Goal: Task Accomplishment & Management: Use online tool/utility

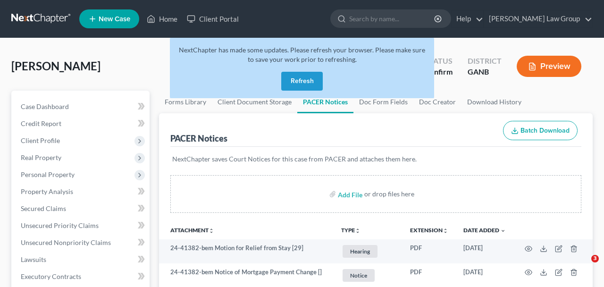
click at [308, 80] on button "Refresh" at bounding box center [301, 81] width 41 height 19
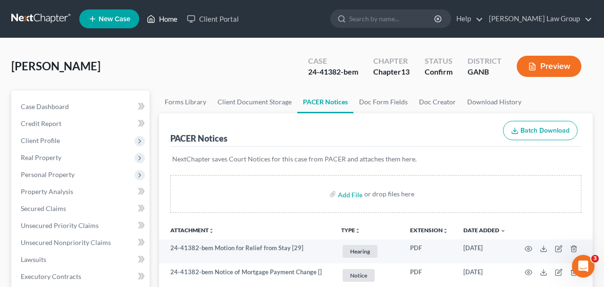
click at [164, 19] on link "Home" at bounding box center [162, 18] width 40 height 17
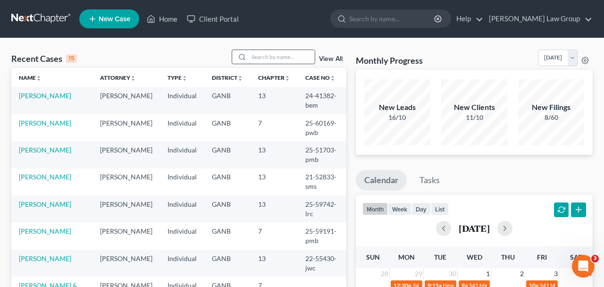
click at [249, 58] on input "search" at bounding box center [282, 57] width 66 height 14
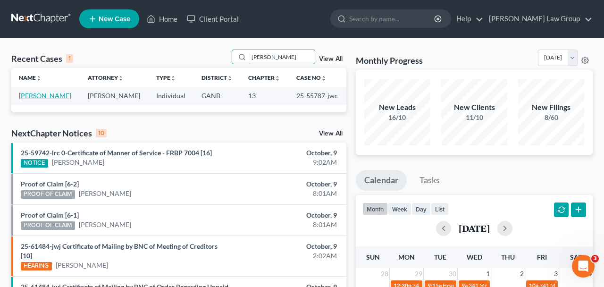
type input "[PERSON_NAME]"
click at [61, 94] on link "[PERSON_NAME]" at bounding box center [45, 95] width 52 height 8
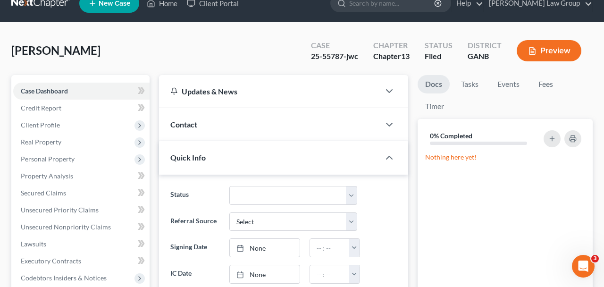
scroll to position [17, 0]
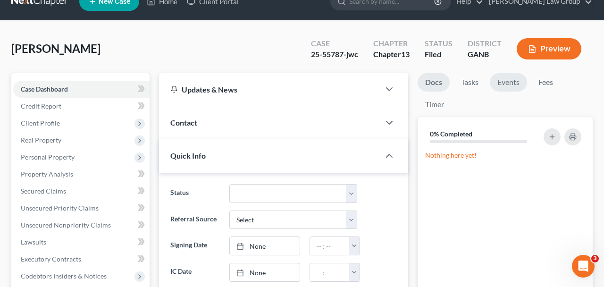
click at [508, 88] on link "Events" at bounding box center [507, 82] width 37 height 18
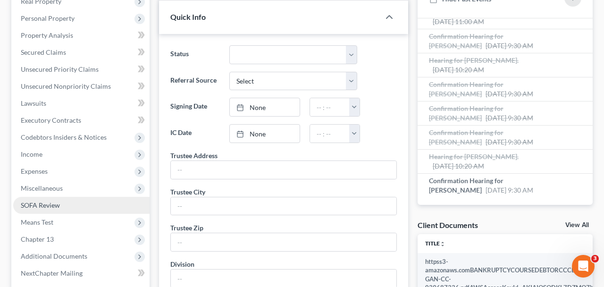
scroll to position [322, 0]
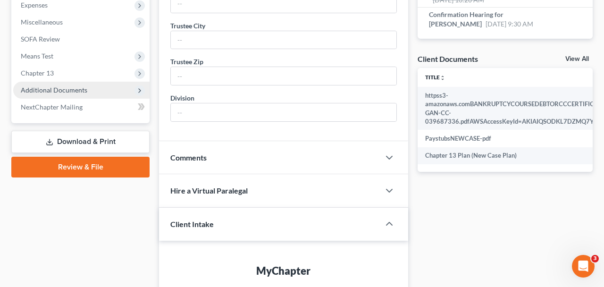
click at [81, 87] on span "Additional Documents" at bounding box center [54, 90] width 66 height 8
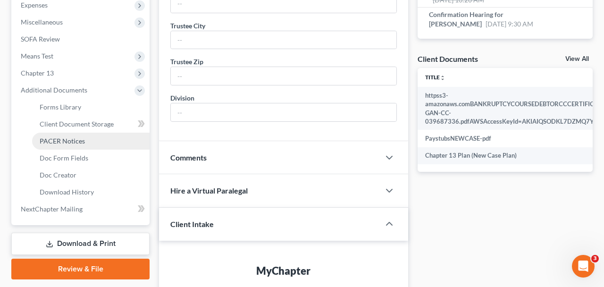
click at [83, 134] on link "PACER Notices" at bounding box center [90, 141] width 117 height 17
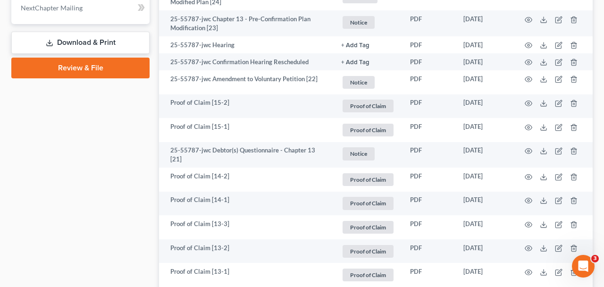
scroll to position [457, 0]
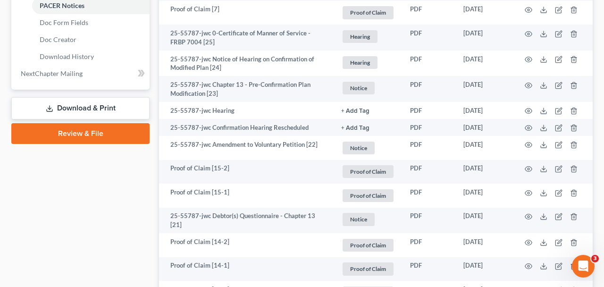
click at [99, 105] on link "Download & Print" at bounding box center [80, 108] width 138 height 22
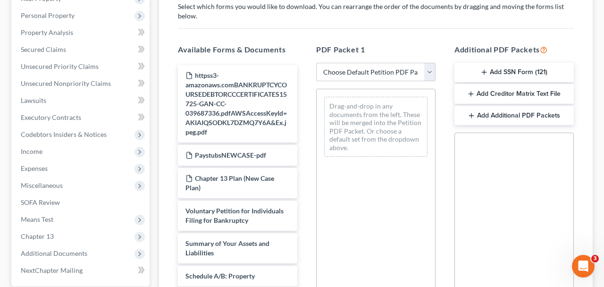
scroll to position [157, 0]
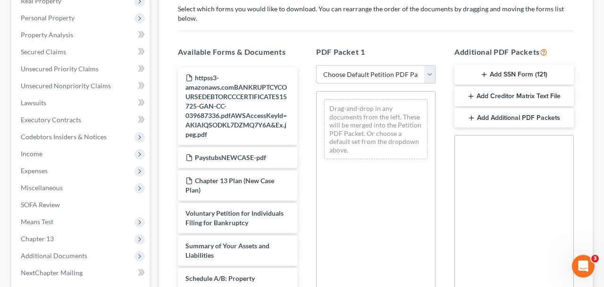
click at [316, 65] on select "Choose Default Petition PDF Packet Complete Bankruptcy Petition (all forms and …" at bounding box center [375, 74] width 119 height 19
select select "2"
click option "Amended Forms" at bounding box center [0, 0] width 0 height 0
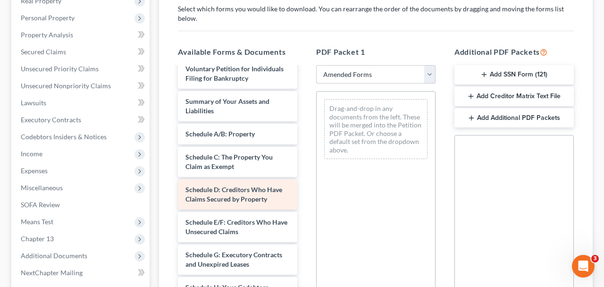
scroll to position [11, 0]
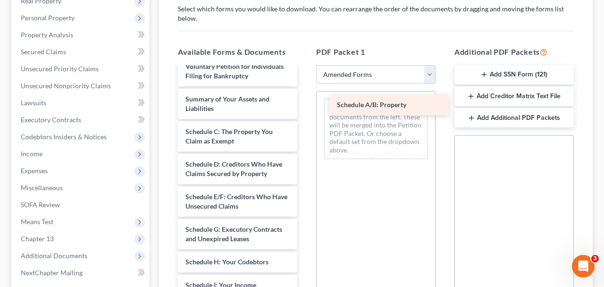
drag, startPoint x: 204, startPoint y: 138, endPoint x: 351, endPoint y: 110, distance: 150.2
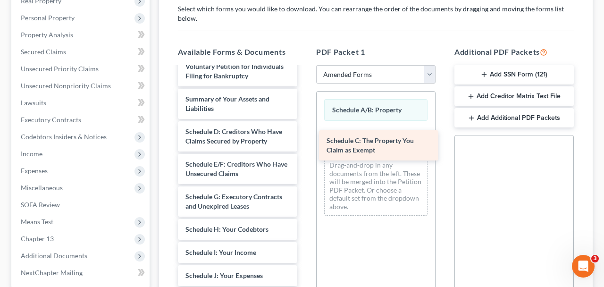
drag, startPoint x: 201, startPoint y: 138, endPoint x: 341, endPoint y: 148, distance: 140.9
click at [305, 148] on div "Schedule C: The Property You Claim as Exempt Voluntary Petition for Individuals…" at bounding box center [237, 284] width 134 height 457
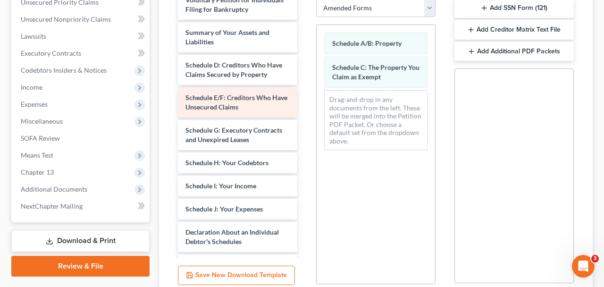
scroll to position [5, 0]
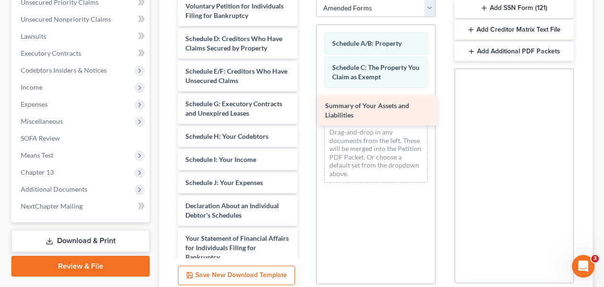
drag, startPoint x: 210, startPoint y: 47, endPoint x: 349, endPoint y: 101, distance: 149.5
click at [305, 101] on div "Summary of Your Assets and Liabilities Voluntary Petition for Individuals Filin…" at bounding box center [237, 208] width 134 height 425
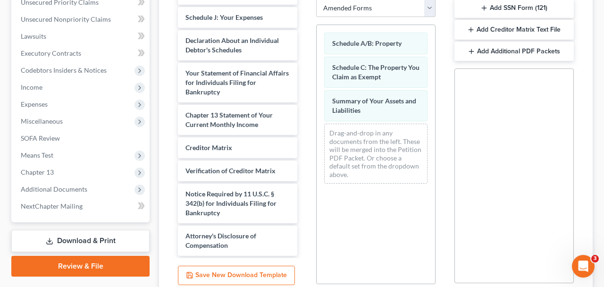
scroll to position [305, 0]
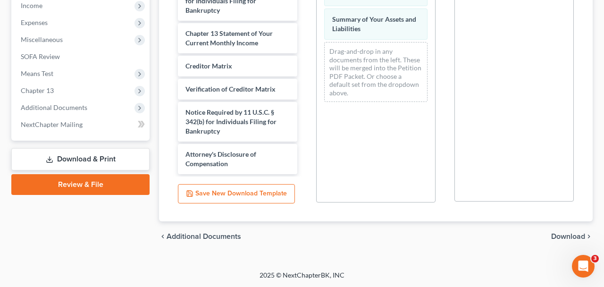
click at [560, 235] on span "Download" at bounding box center [568, 236] width 34 height 8
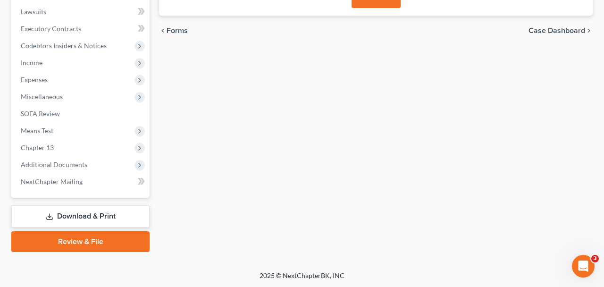
scroll to position [90, 0]
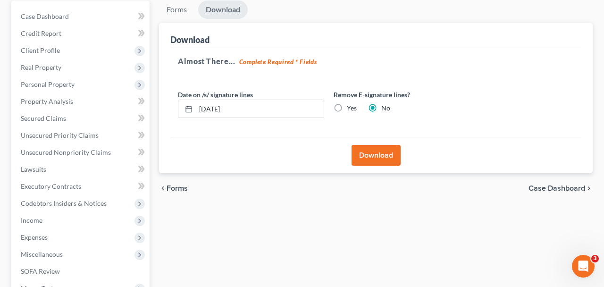
click at [381, 147] on button "Download" at bounding box center [375, 155] width 49 height 21
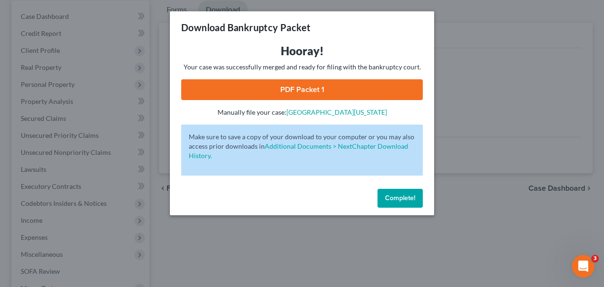
click at [318, 96] on link "PDF Packet 1" at bounding box center [301, 89] width 241 height 21
click at [401, 201] on span "Complete!" at bounding box center [400, 198] width 30 height 8
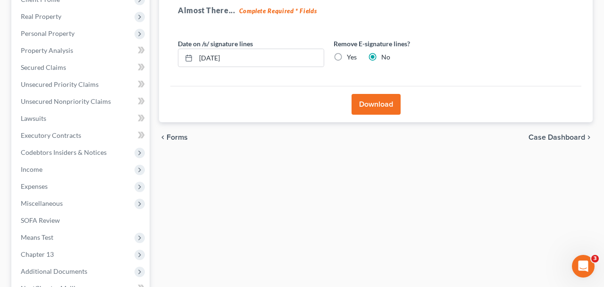
scroll to position [235, 0]
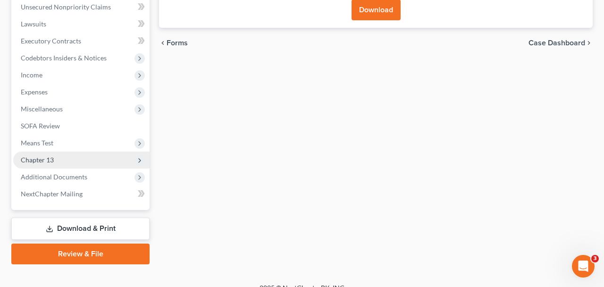
click at [99, 165] on span "Chapter 13" at bounding box center [81, 159] width 136 height 17
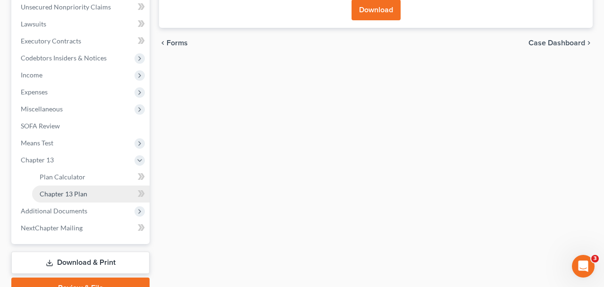
click at [102, 197] on link "Chapter 13 Plan" at bounding box center [90, 193] width 117 height 17
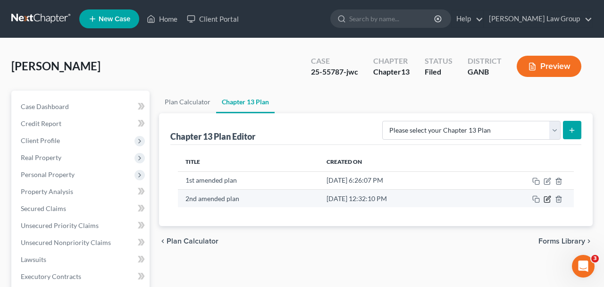
click at [548, 201] on icon "button" at bounding box center [547, 199] width 8 height 8
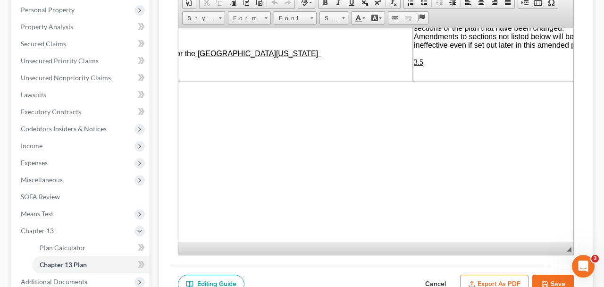
scroll to position [67, 189]
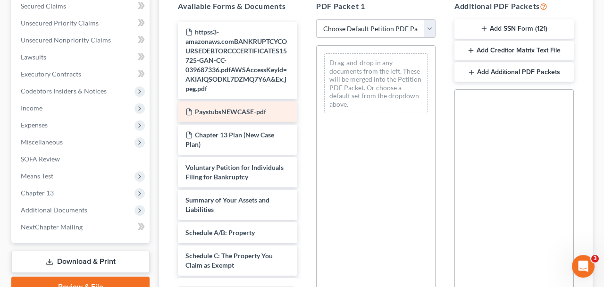
scroll to position [193, 0]
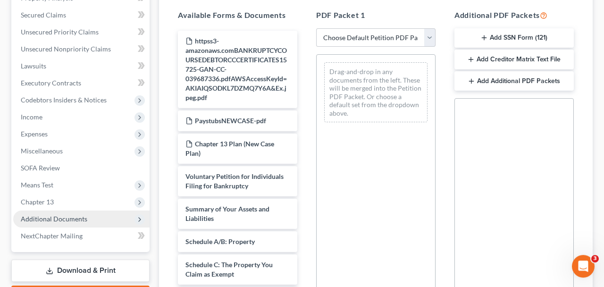
click at [96, 222] on span "Additional Documents" at bounding box center [81, 218] width 136 height 17
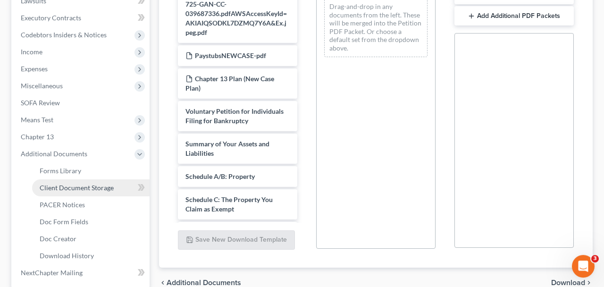
scroll to position [259, 0]
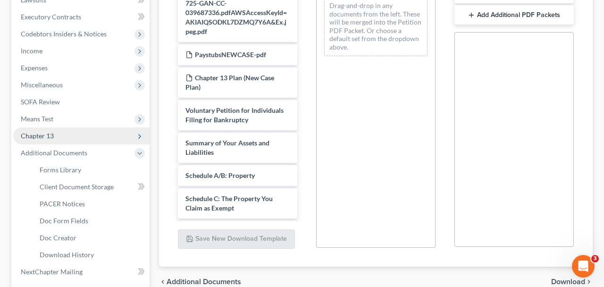
click at [103, 136] on span "Chapter 13" at bounding box center [81, 135] width 136 height 17
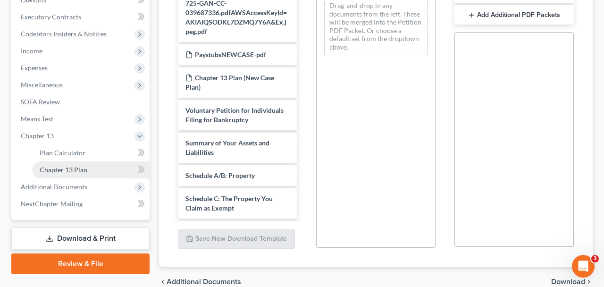
click at [102, 172] on link "Chapter 13 Plan" at bounding box center [90, 169] width 117 height 17
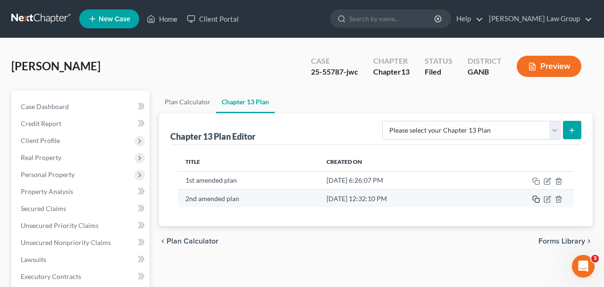
click at [536, 199] on icon "button" at bounding box center [536, 199] width 8 height 8
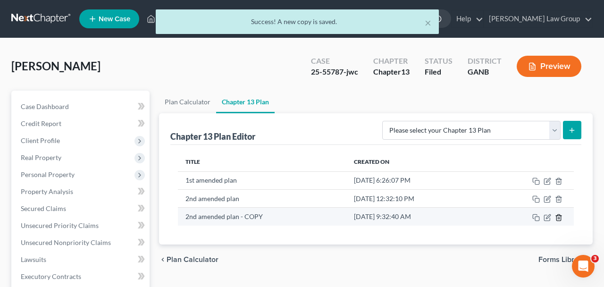
click at [562, 217] on icon "button" at bounding box center [559, 218] width 8 height 8
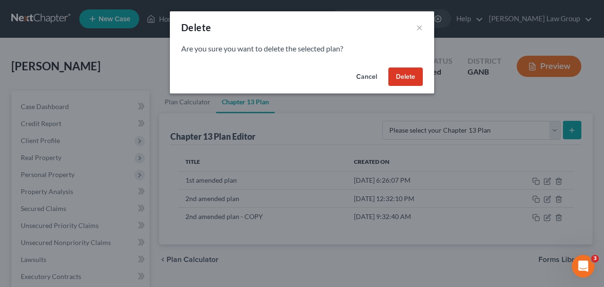
click at [406, 83] on button "Delete" at bounding box center [405, 76] width 34 height 19
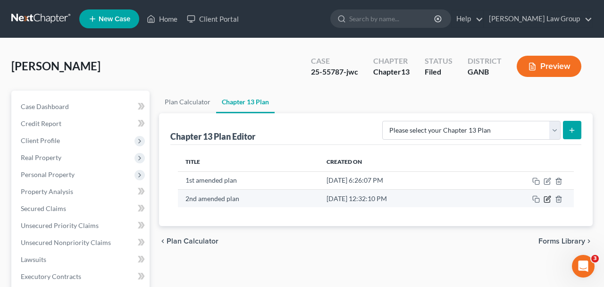
click at [545, 199] on icon "button" at bounding box center [547, 199] width 8 height 8
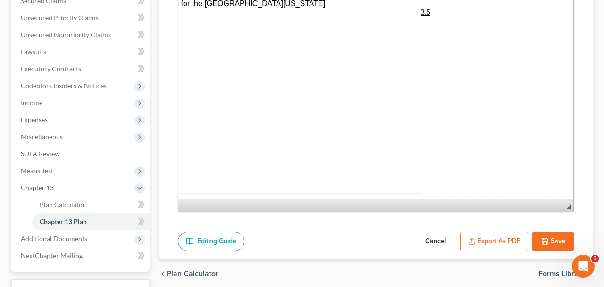
scroll to position [265, 0]
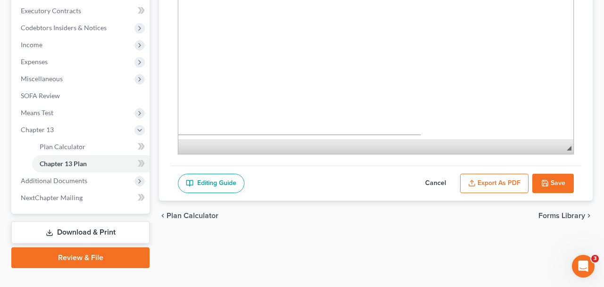
click at [493, 186] on button "Export as PDF" at bounding box center [494, 184] width 68 height 20
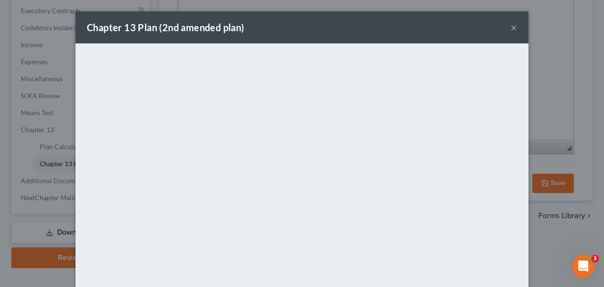
click at [514, 30] on button "×" at bounding box center [513, 27] width 7 height 11
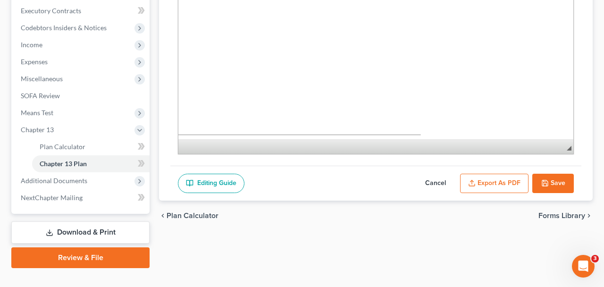
scroll to position [0, 0]
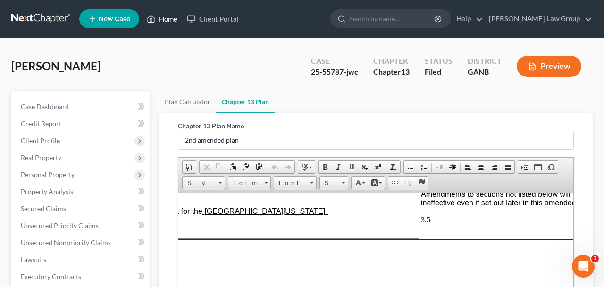
click at [155, 25] on link "Home" at bounding box center [162, 18] width 40 height 17
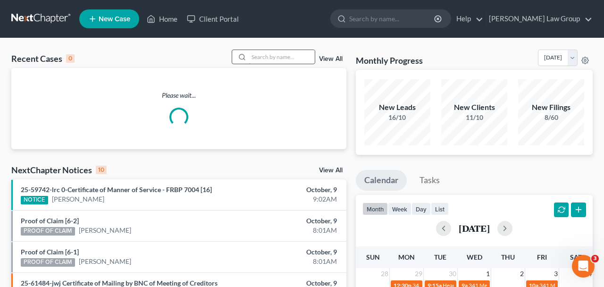
click at [262, 60] on input "search" at bounding box center [282, 57] width 66 height 14
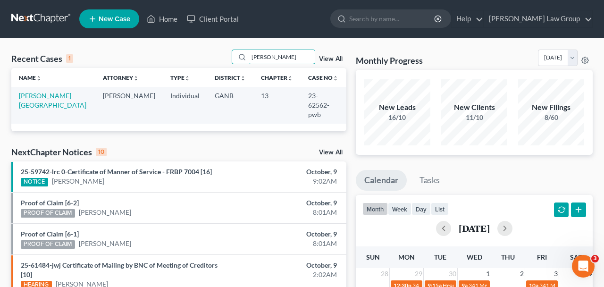
type input "[PERSON_NAME]"
click at [58, 105] on div "Name unfold_more expand_more expand_less Attorney unfold_more expand_more expan…" at bounding box center [178, 99] width 335 height 63
click at [56, 99] on link "[PERSON_NAME][GEOGRAPHIC_DATA]" at bounding box center [52, 99] width 67 height 17
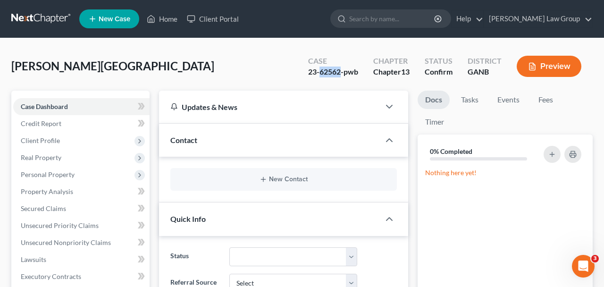
drag, startPoint x: 340, startPoint y: 74, endPoint x: 319, endPoint y: 74, distance: 21.2
click at [319, 74] on div "23-62562-pwb" at bounding box center [333, 71] width 50 height 11
copy div "62562"
click at [186, 25] on link "Client Portal" at bounding box center [212, 18] width 61 height 17
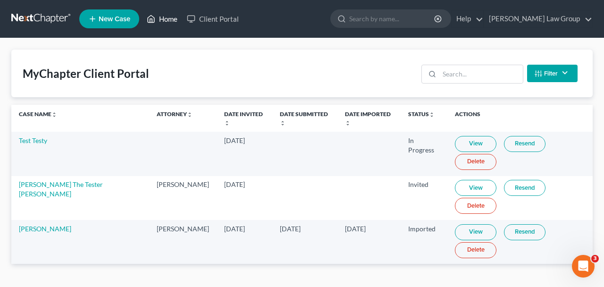
click at [162, 25] on link "Home" at bounding box center [162, 18] width 40 height 17
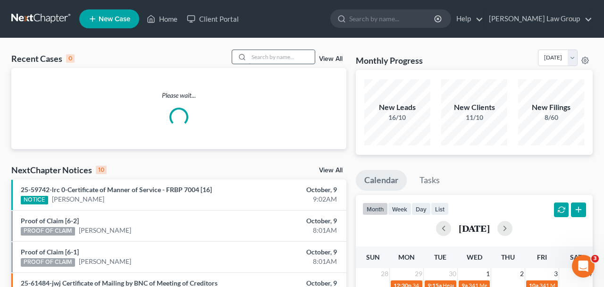
click at [294, 55] on input "search" at bounding box center [282, 57] width 66 height 14
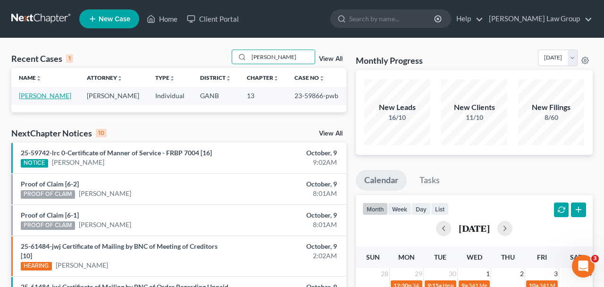
type input "[PERSON_NAME]"
click at [47, 96] on link "[PERSON_NAME]" at bounding box center [45, 95] width 52 height 8
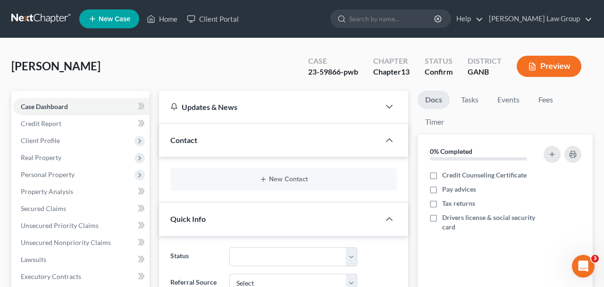
scroll to position [62, 0]
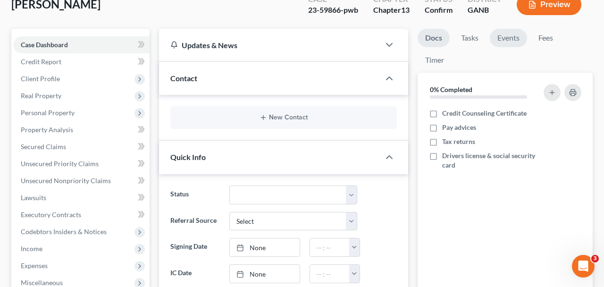
click at [506, 41] on link "Events" at bounding box center [507, 38] width 37 height 18
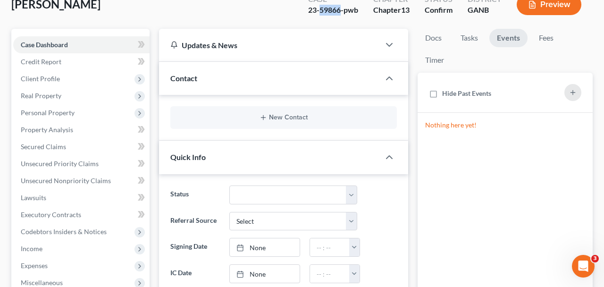
drag, startPoint x: 339, startPoint y: 12, endPoint x: 320, endPoint y: 12, distance: 18.9
click at [320, 12] on div "23-59866-pwb" at bounding box center [333, 10] width 50 height 11
copy div "59866"
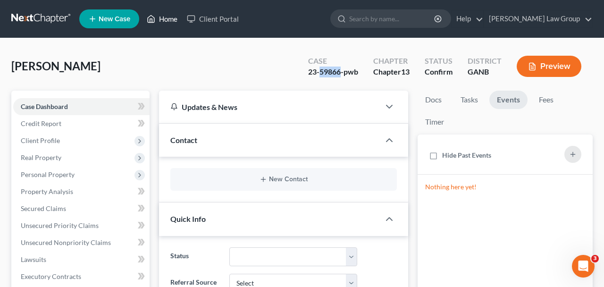
click at [163, 24] on link "Home" at bounding box center [162, 18] width 40 height 17
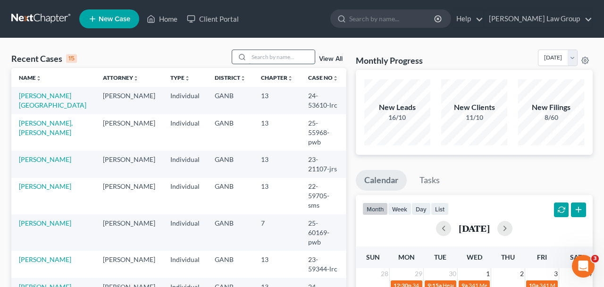
click at [261, 54] on input "search" at bounding box center [282, 57] width 66 height 14
type input "[PERSON_NAME]"
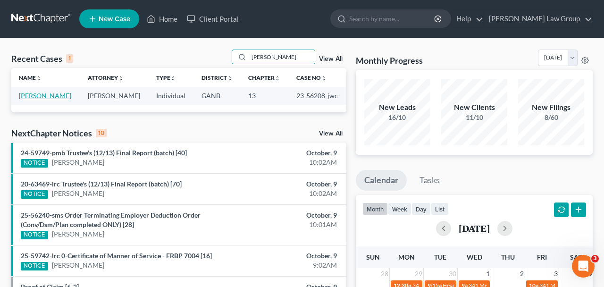
click at [30, 92] on link "[PERSON_NAME]" at bounding box center [45, 95] width 52 height 8
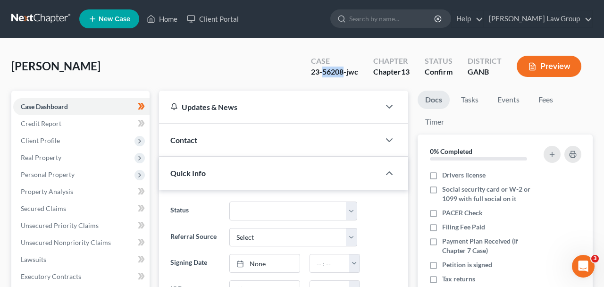
drag, startPoint x: 343, startPoint y: 73, endPoint x: 321, endPoint y: 73, distance: 22.2
click at [321, 73] on div "23-56208-jwc" at bounding box center [334, 71] width 47 height 11
copy div "56208"
click at [175, 17] on link "Home" at bounding box center [162, 18] width 40 height 17
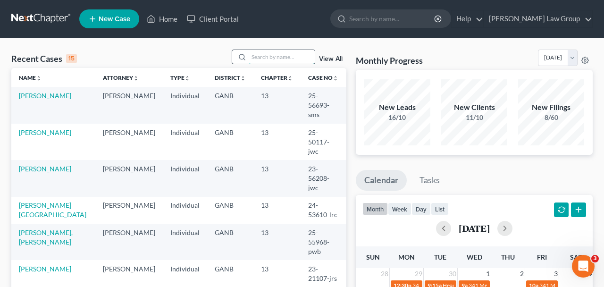
click at [260, 58] on input "search" at bounding box center [282, 57] width 66 height 14
type input "x"
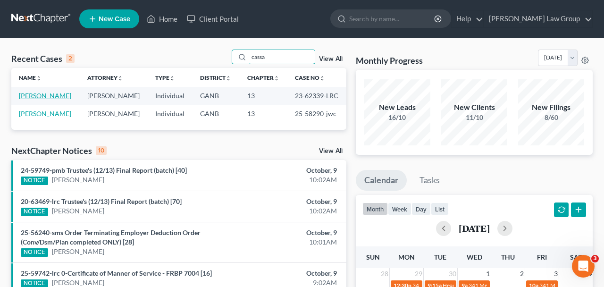
type input "cassa"
click at [38, 96] on link "[PERSON_NAME]" at bounding box center [45, 95] width 52 height 8
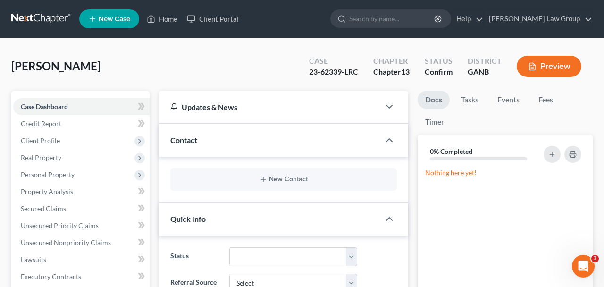
click at [495, 89] on div "[PERSON_NAME] Upgraded Case 23-62339-LRC Chapter Chapter 13 Status Confirm Dist…" at bounding box center [301, 70] width 581 height 41
click at [501, 101] on link "Events" at bounding box center [507, 100] width 37 height 18
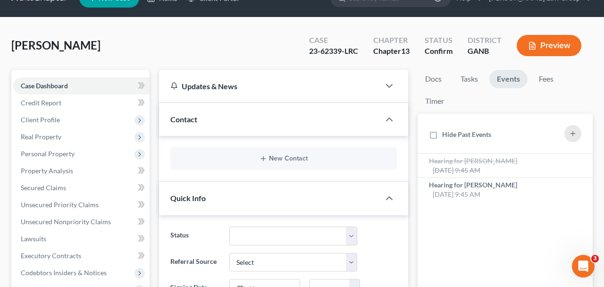
scroll to position [25, 0]
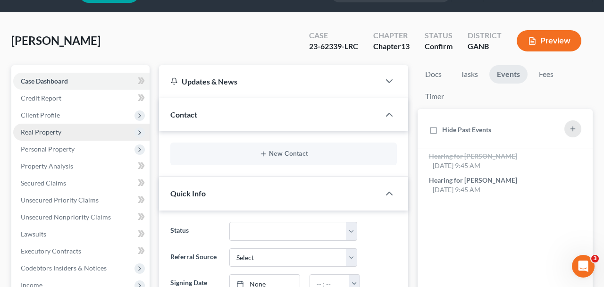
click at [56, 139] on span "Real Property" at bounding box center [81, 132] width 136 height 17
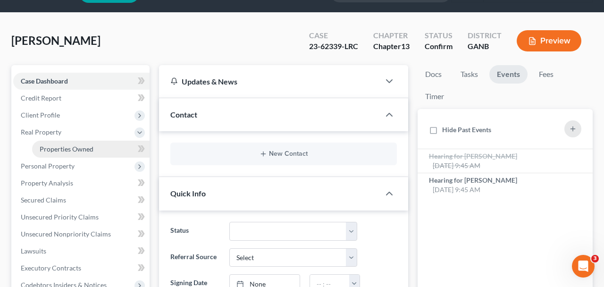
click at [62, 149] on span "Properties Owned" at bounding box center [67, 149] width 54 height 8
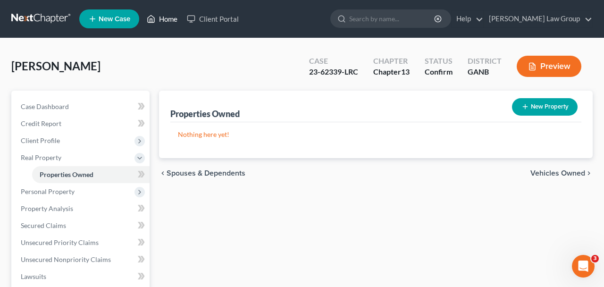
click at [172, 23] on link "Home" at bounding box center [162, 18] width 40 height 17
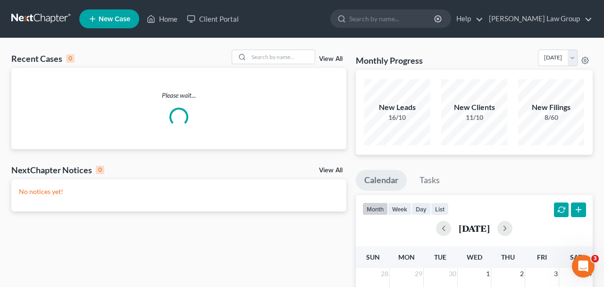
click at [266, 49] on div "Recent Cases 0 View All Please wait... NextChapter Notices 0 View All No notice…" at bounding box center [302, 282] width 604 height 489
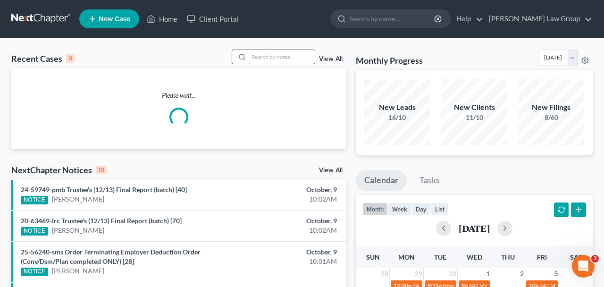
click at [273, 59] on input "search" at bounding box center [282, 57] width 66 height 14
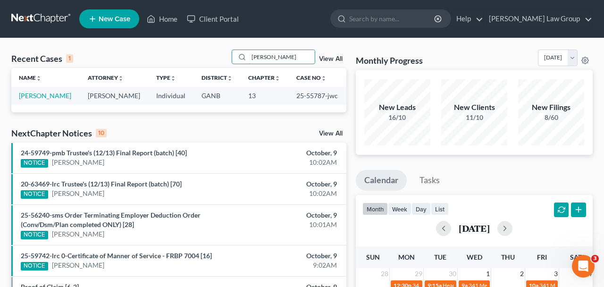
type input "[PERSON_NAME]"
click at [33, 100] on td "[PERSON_NAME]" at bounding box center [45, 95] width 69 height 17
click at [43, 95] on link "[PERSON_NAME]" at bounding box center [45, 95] width 52 height 8
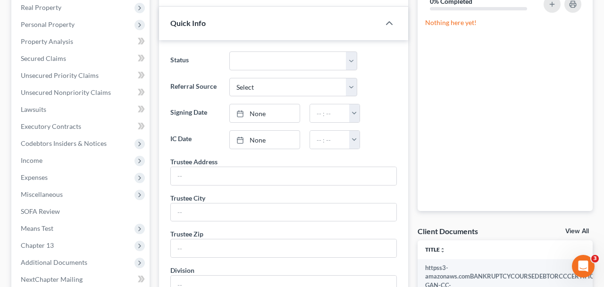
scroll to position [199, 0]
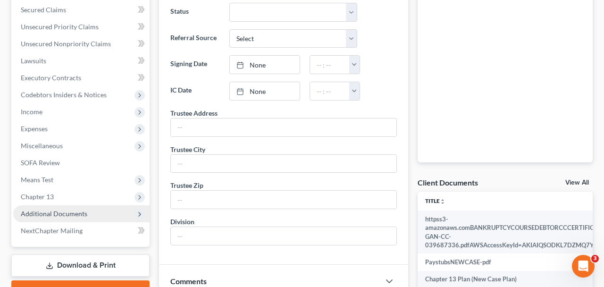
click at [50, 216] on span "Additional Documents" at bounding box center [54, 213] width 66 height 8
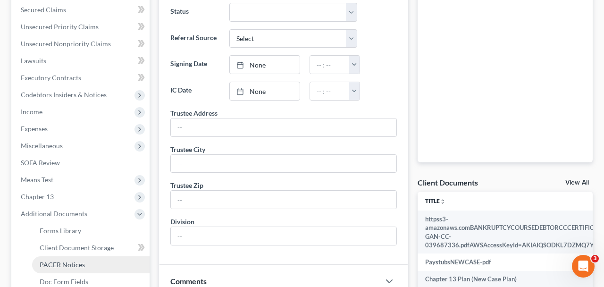
click at [53, 260] on link "PACER Notices" at bounding box center [90, 264] width 117 height 17
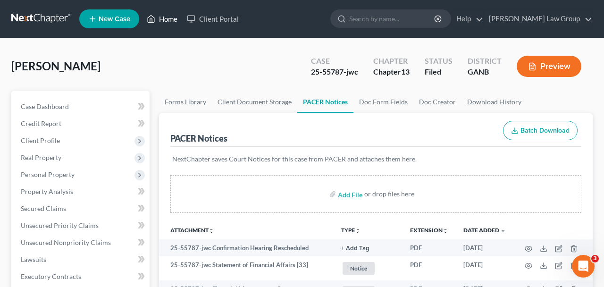
click at [173, 19] on link "Home" at bounding box center [162, 18] width 40 height 17
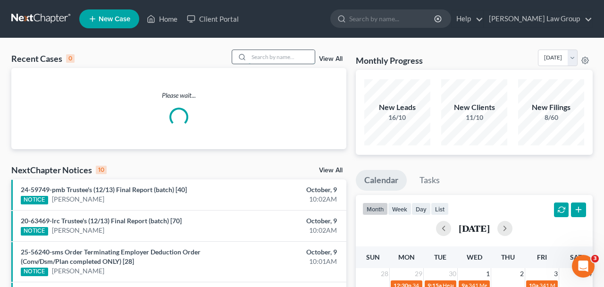
click at [267, 58] on input "search" at bounding box center [282, 57] width 66 height 14
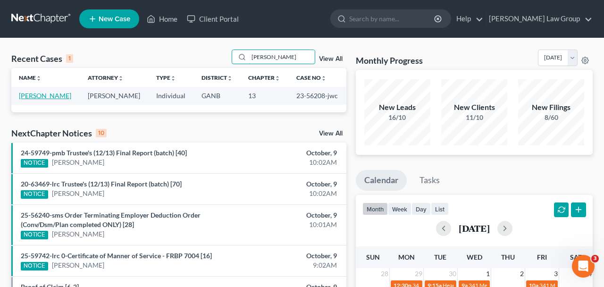
type input "[PERSON_NAME]"
click at [48, 99] on link "[PERSON_NAME]" at bounding box center [45, 95] width 52 height 8
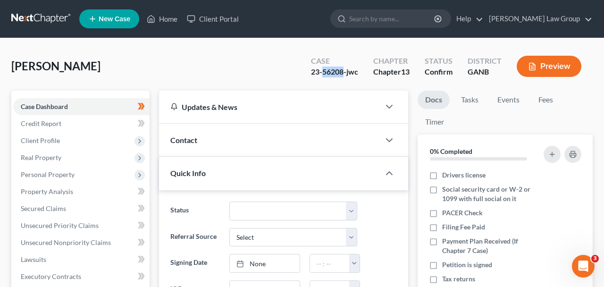
drag, startPoint x: 343, startPoint y: 75, endPoint x: 323, endPoint y: 76, distance: 20.3
click at [323, 76] on div "23-56208-jwc" at bounding box center [334, 71] width 47 height 11
copy div "56208"
drag, startPoint x: 161, startPoint y: 26, endPoint x: 223, endPoint y: 103, distance: 98.3
click at [161, 26] on link "Home" at bounding box center [162, 18] width 40 height 17
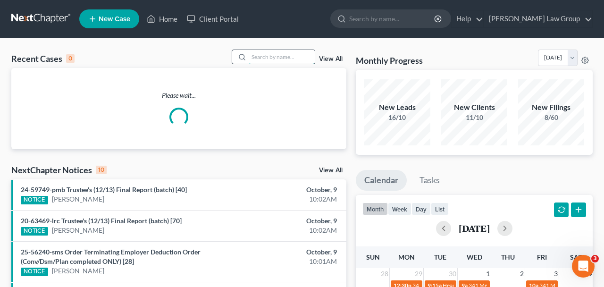
click at [273, 53] on input "search" at bounding box center [282, 57] width 66 height 14
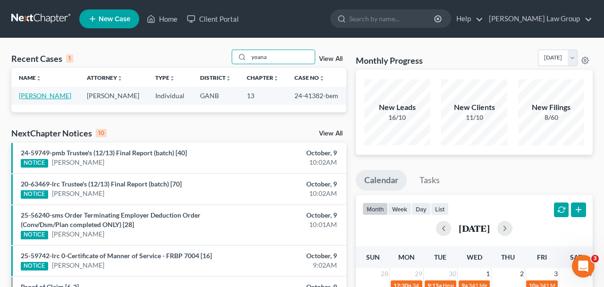
type input "yoana"
click at [46, 97] on link "[PERSON_NAME]" at bounding box center [45, 95] width 52 height 8
